Goal: Transaction & Acquisition: Purchase product/service

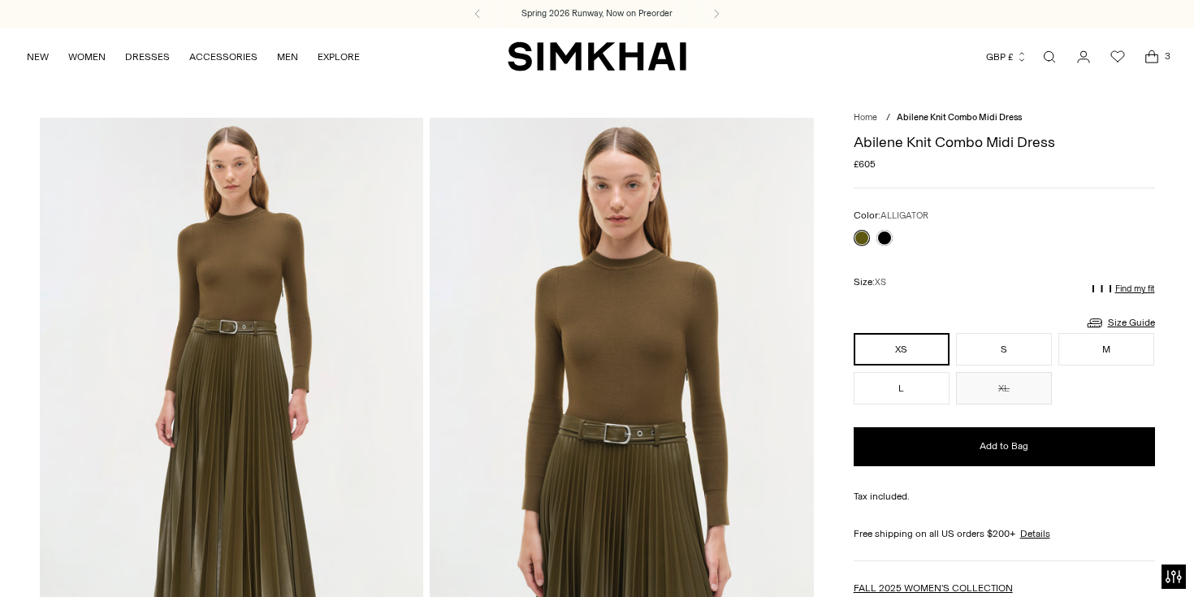
click at [1155, 54] on icon "Open cart modal" at bounding box center [1152, 57] width 23 height 16
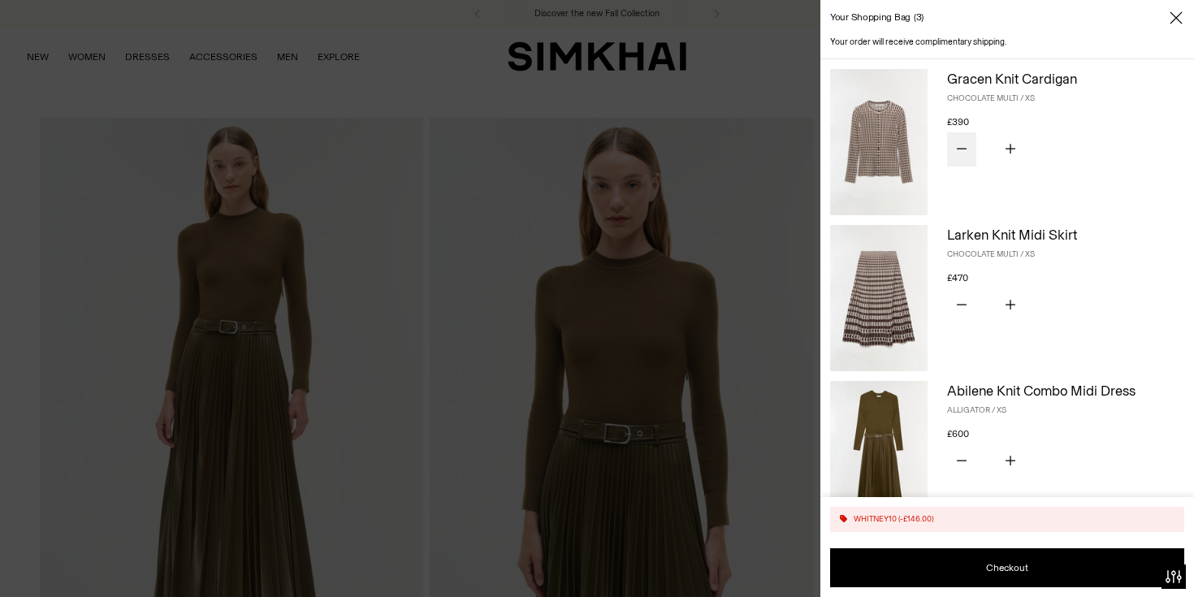
click at [966, 149] on icon "Subtract product quantity" at bounding box center [962, 149] width 10 height 10
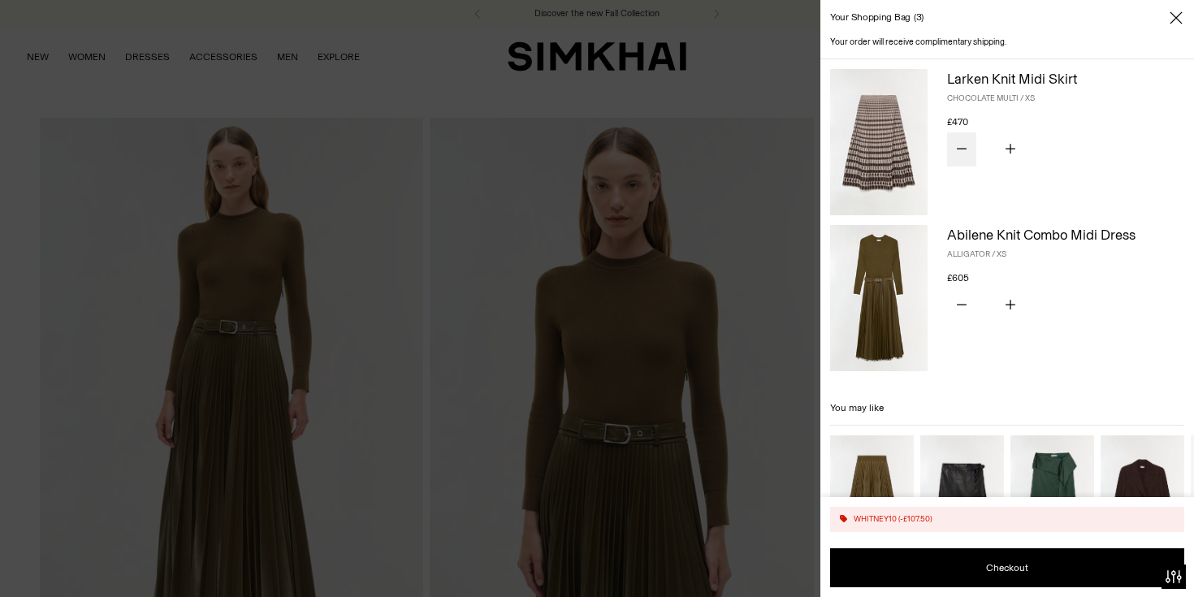
click at [966, 149] on icon "Subtract product quantity" at bounding box center [962, 149] width 10 height 10
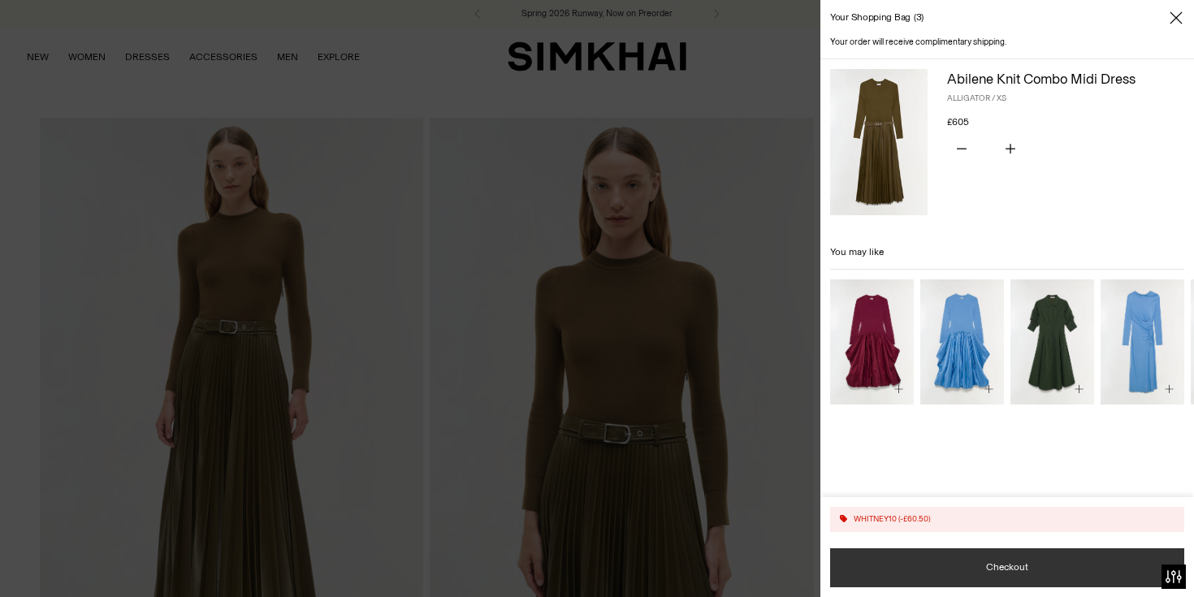
click at [1008, 561] on button "Checkout" at bounding box center [1007, 567] width 354 height 39
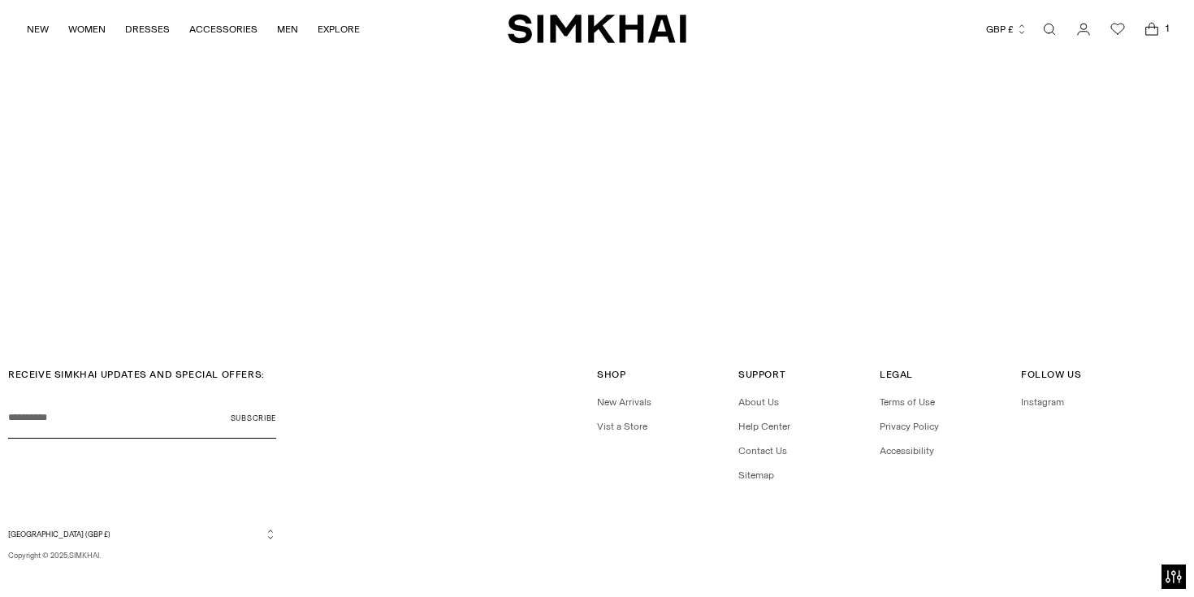
scroll to position [4386, 0]
click at [754, 419] on link "Help Center" at bounding box center [764, 424] width 52 height 11
